Goal: Book appointment/travel/reservation

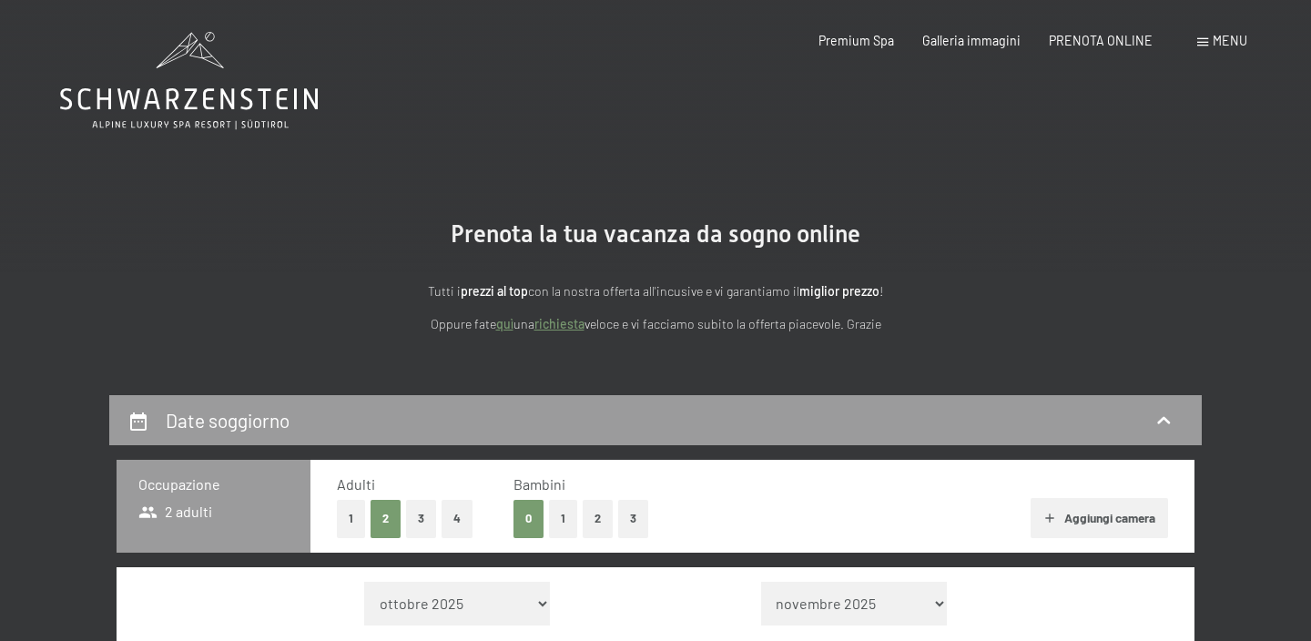
click at [565, 328] on link "richiesta" at bounding box center [559, 323] width 50 height 15
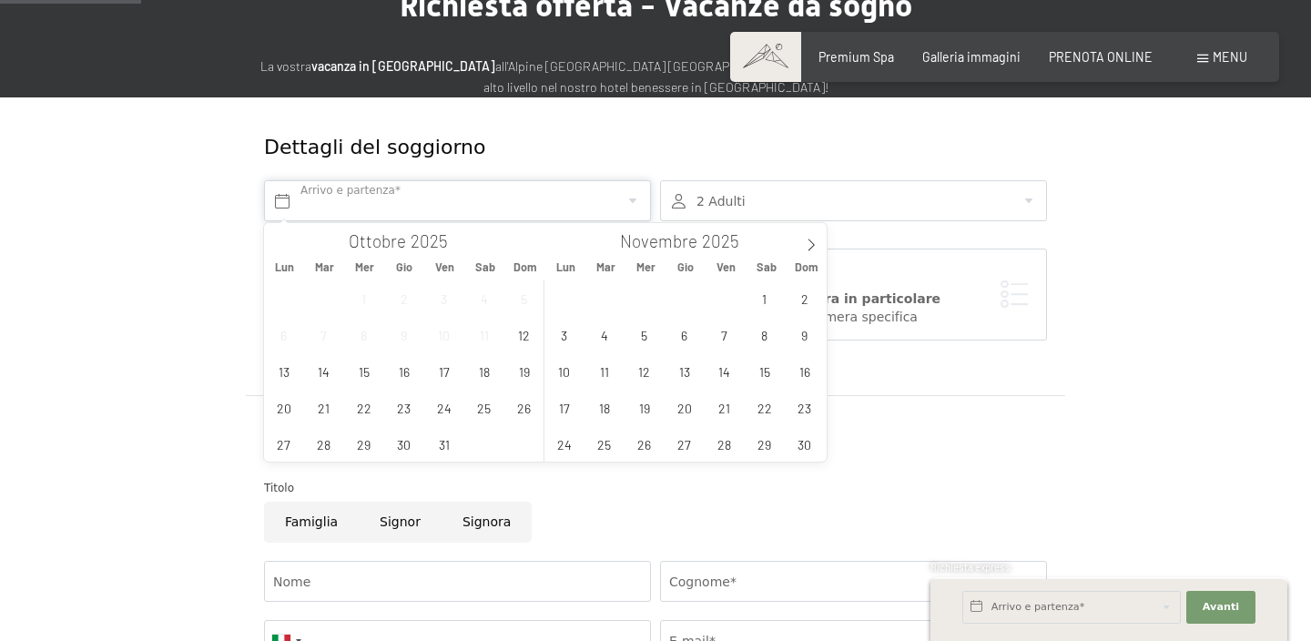
click at [508, 208] on input "text" at bounding box center [457, 200] width 387 height 41
click at [723, 434] on span "28" at bounding box center [725, 444] width 36 height 36
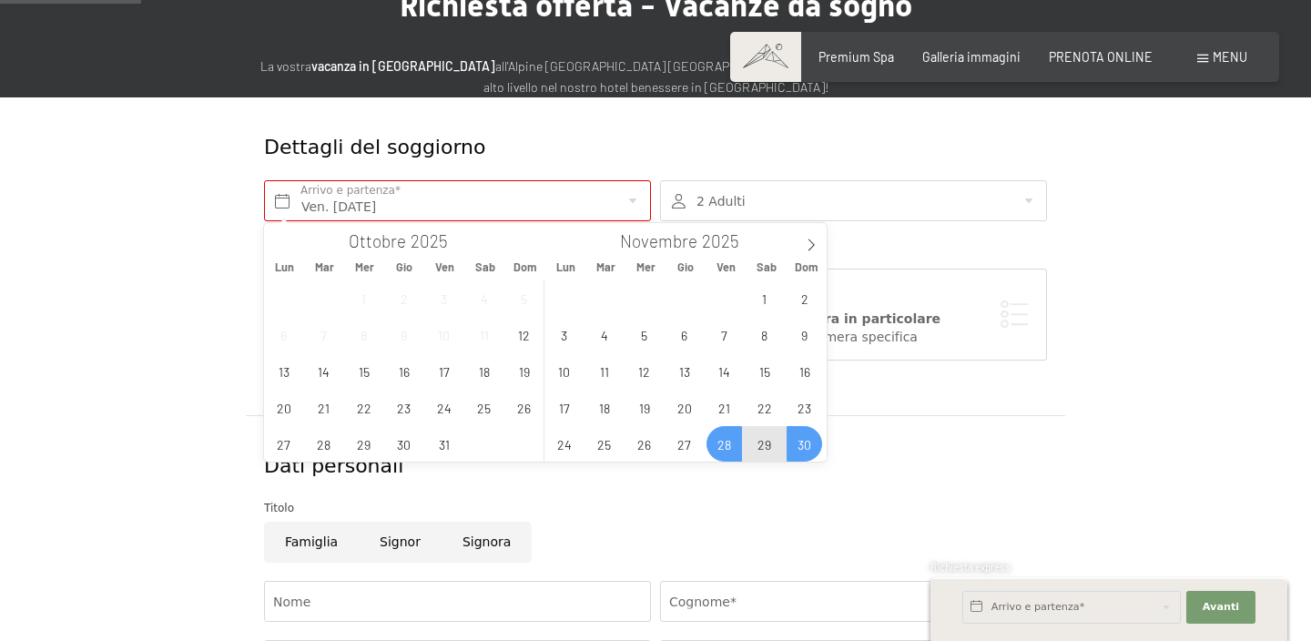
click at [796, 439] on span "30" at bounding box center [805, 444] width 36 height 36
type input "Ven. 28/11/2025 - Dom. 30/11/2025"
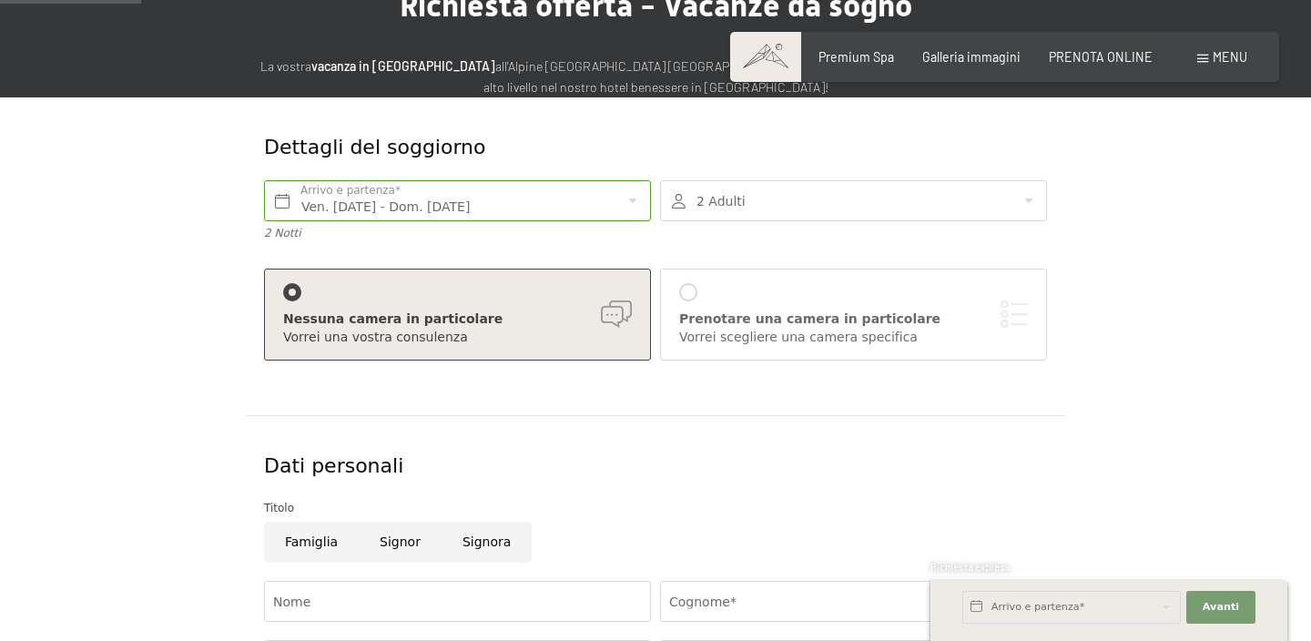
click at [849, 197] on div at bounding box center [853, 200] width 387 height 41
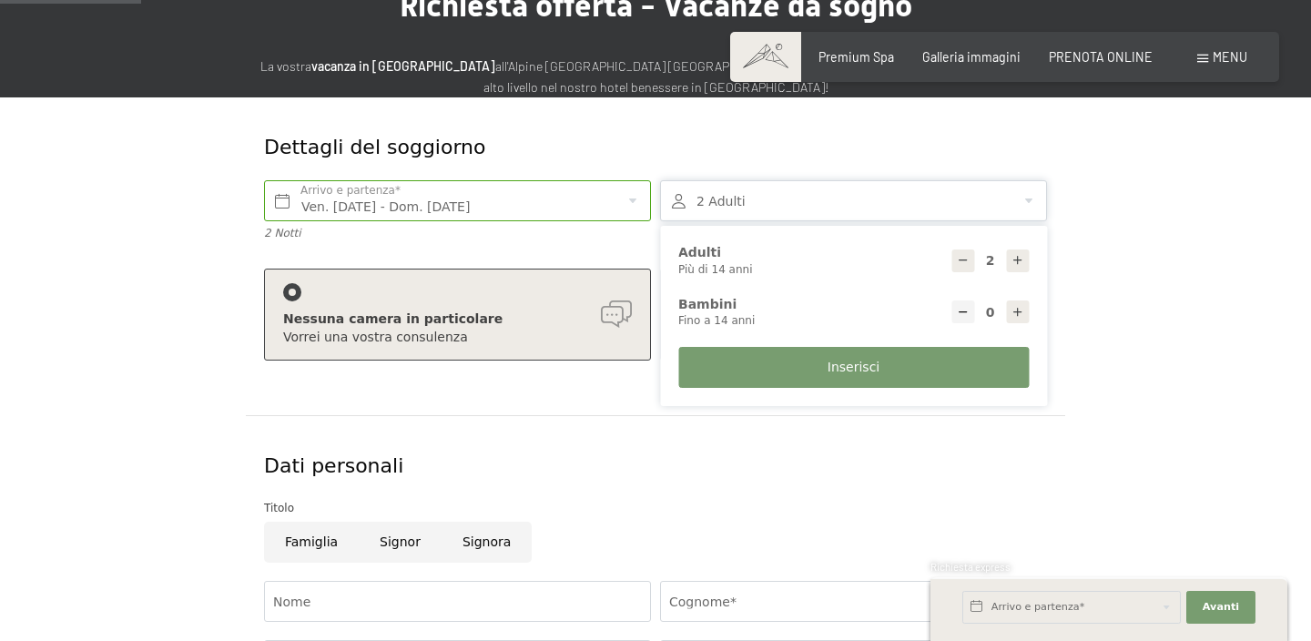
click at [1014, 257] on icon at bounding box center [1018, 260] width 13 height 13
type input "3"
click at [1015, 316] on icon at bounding box center [1018, 312] width 13 height 13
type input "1"
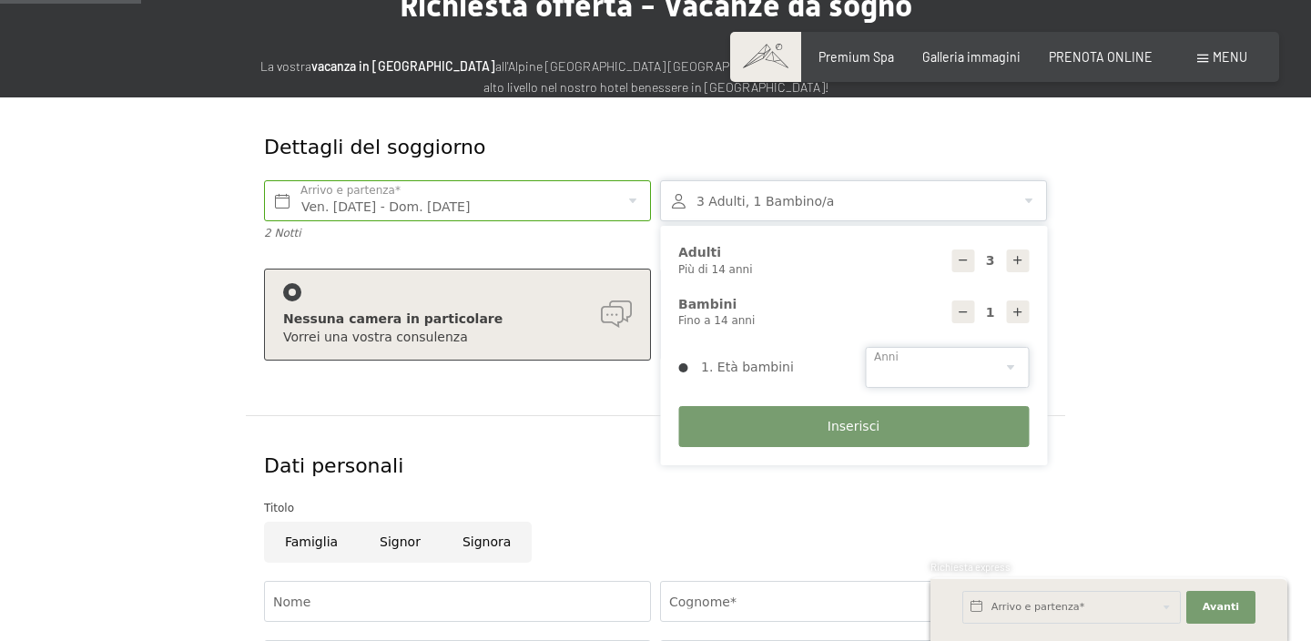
click at [940, 357] on select "0 1 2 3 4 5 6 7 8 9 10 11 12 13 14" at bounding box center [947, 367] width 164 height 41
select select "7"
click at [854, 429] on span "Inserisci" at bounding box center [854, 427] width 52 height 18
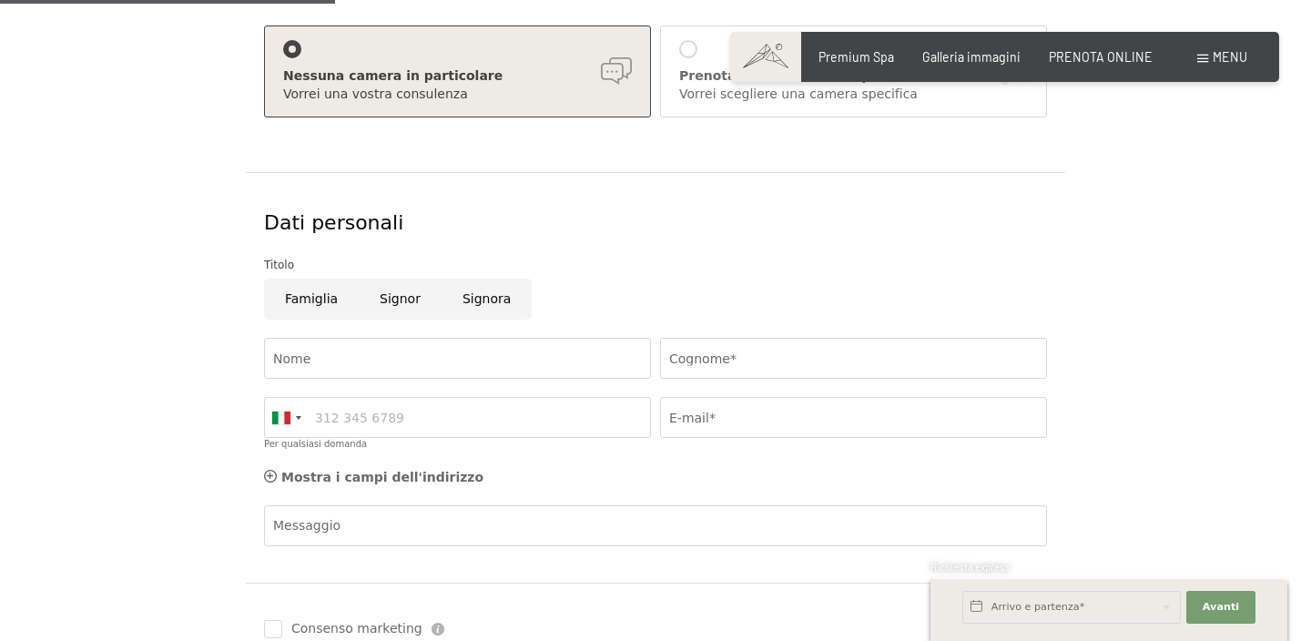
scroll to position [422, 0]
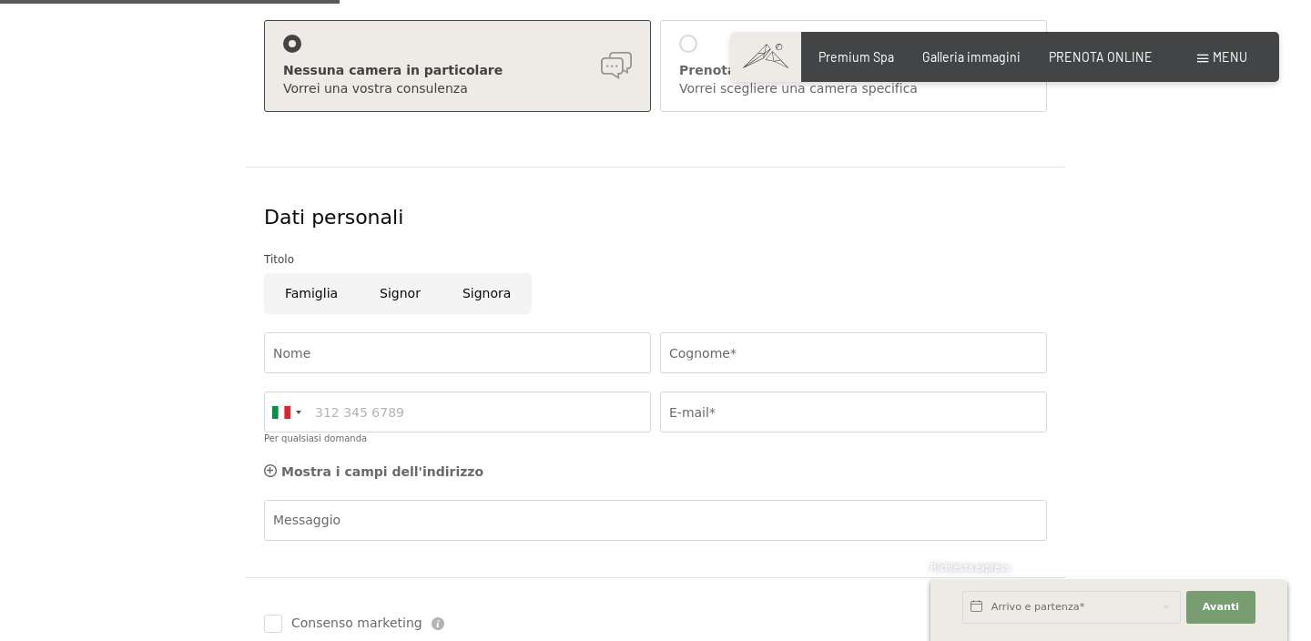
click at [397, 296] on input "Signor" at bounding box center [400, 293] width 83 height 41
radio input "true"
click at [396, 345] on input "Nome" at bounding box center [457, 352] width 387 height 41
type input "Marco"
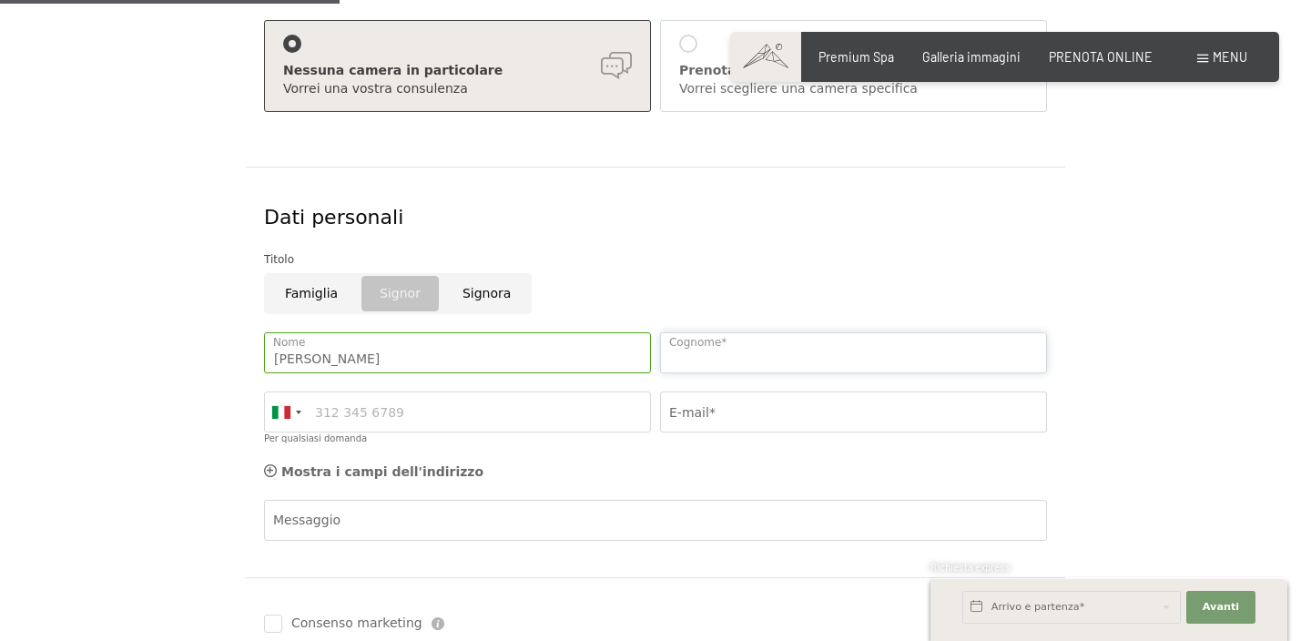
click at [717, 368] on input "Cognome*" at bounding box center [853, 352] width 387 height 41
type input "Mares"
click at [528, 424] on input "Per qualsiasi domanda" at bounding box center [457, 412] width 387 height 41
type input "3487364259"
click at [754, 414] on input "E-mail*" at bounding box center [853, 412] width 387 height 41
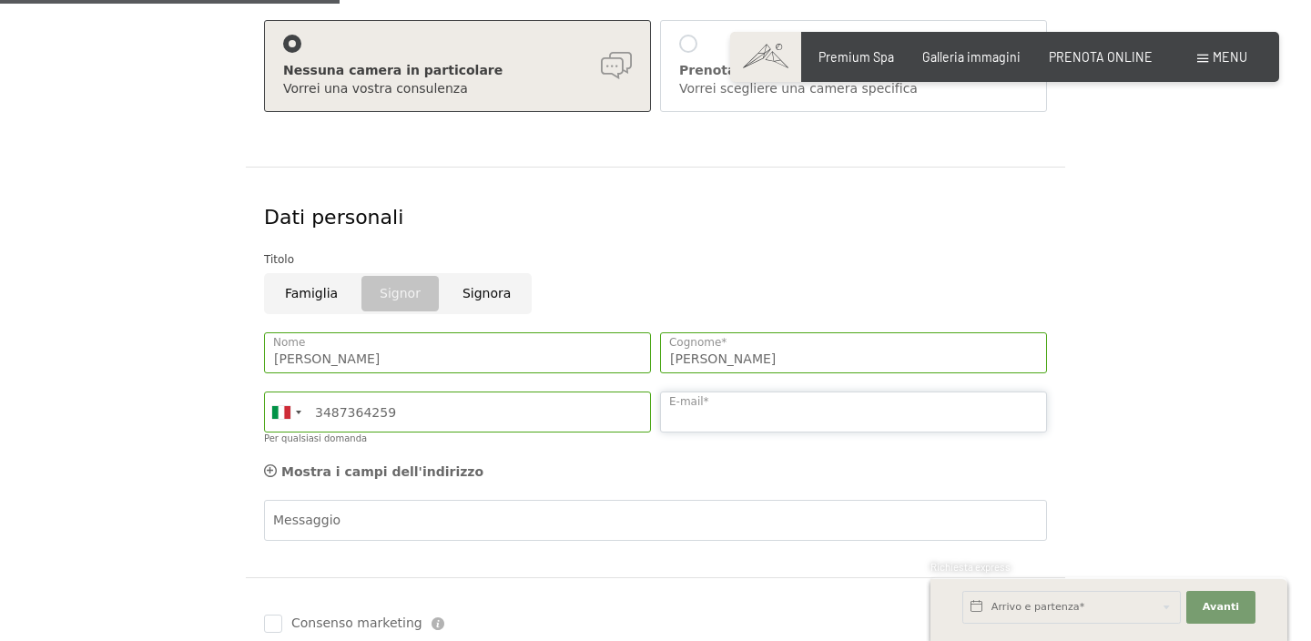
type input "maresmarco@hotmail.com"
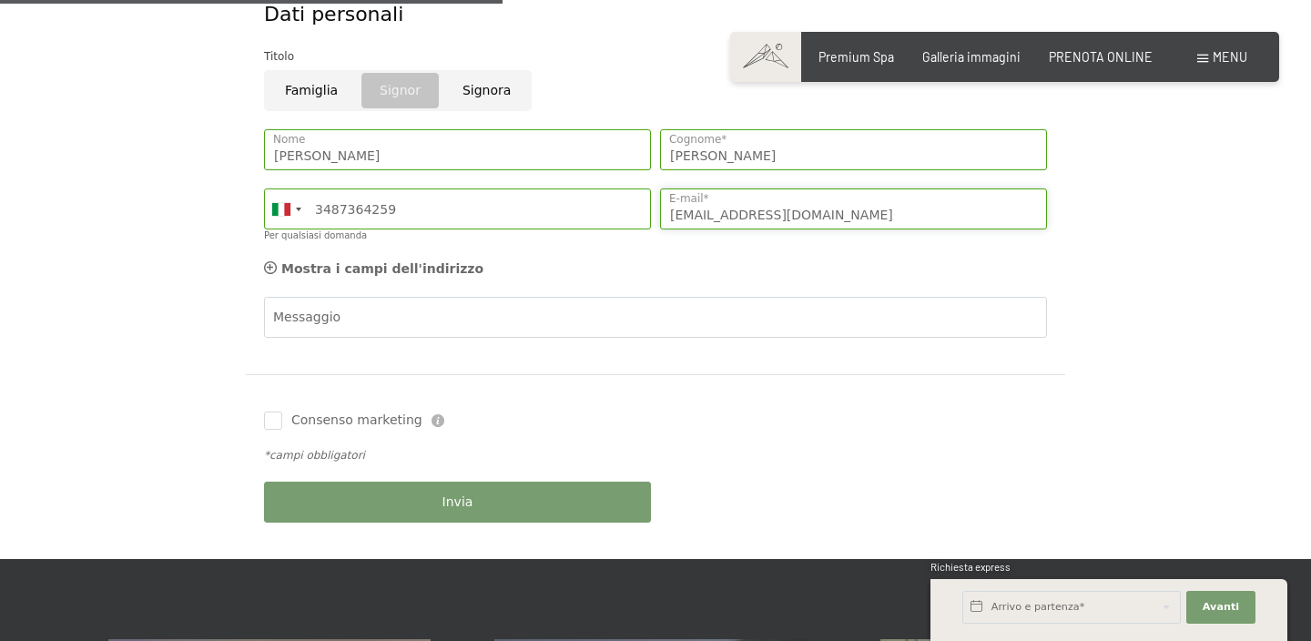
scroll to position [626, 0]
